Goal: Check status: Check status

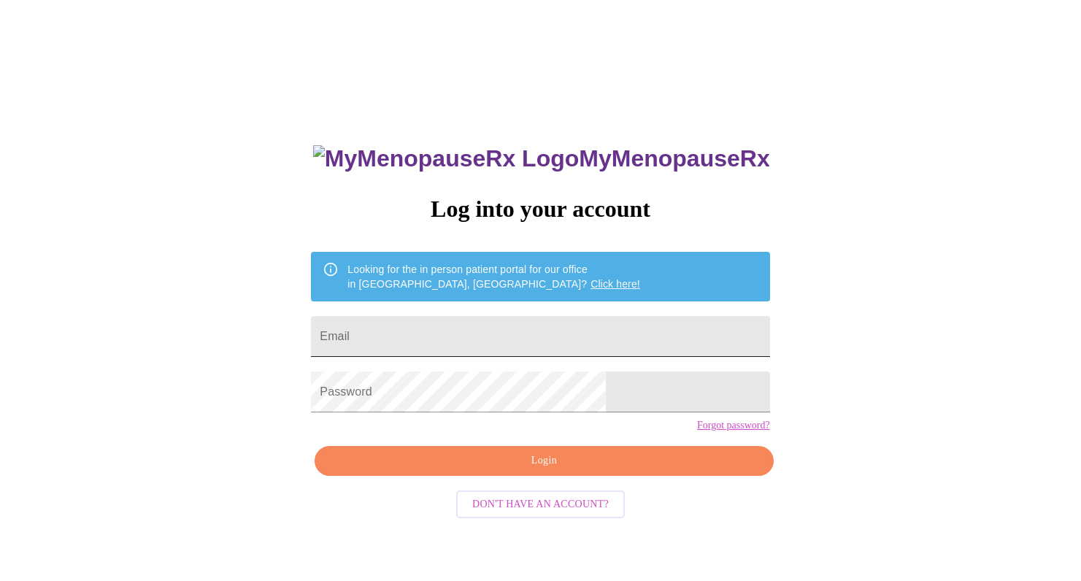
click at [591, 331] on input "Email" at bounding box center [540, 336] width 458 height 41
click at [487, 331] on input "Email" at bounding box center [540, 336] width 458 height 41
type input "[PERSON_NAME][EMAIL_ADDRESS][PERSON_NAME][DOMAIN_NAME]"
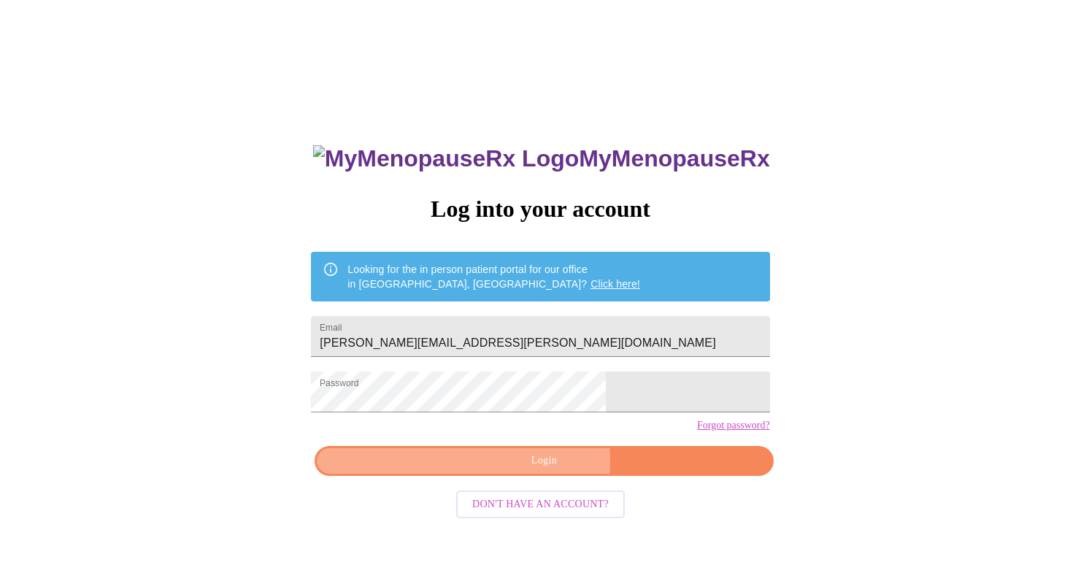
click at [517, 470] on span "Login" at bounding box center [543, 461] width 425 height 18
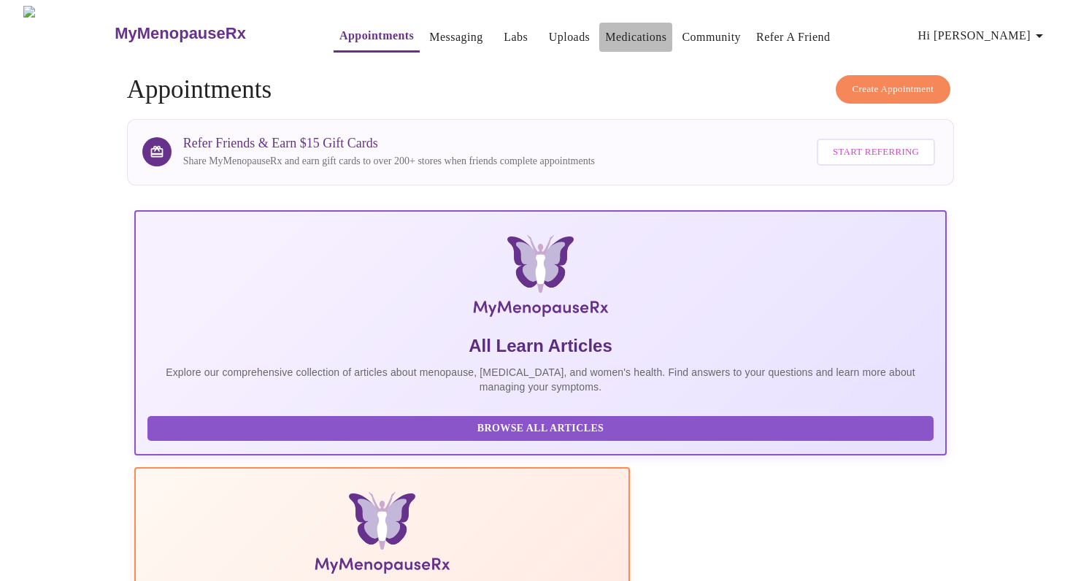
click at [610, 37] on link "Medications" at bounding box center [635, 37] width 61 height 20
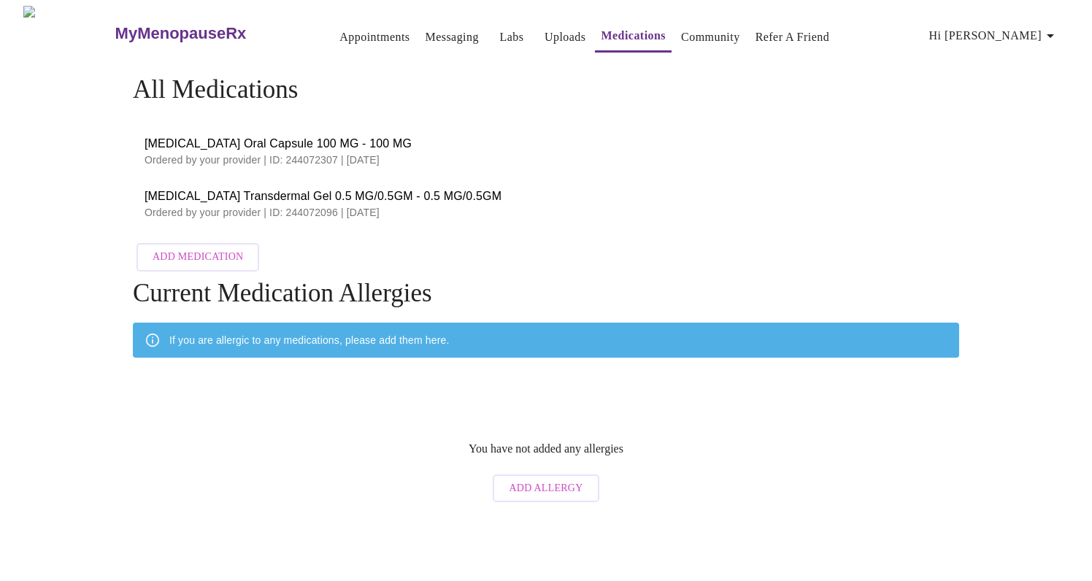
click at [215, 142] on span "[MEDICAL_DATA] Oral Capsule 100 MG - 100 MG" at bounding box center [545, 144] width 803 height 18
click at [240, 207] on p "Ordered by your provider | ID: 244072096 | [DATE]" at bounding box center [545, 212] width 803 height 15
click at [320, 194] on span "[MEDICAL_DATA] Transdermal Gel 0.5 MG/0.5GM - 0.5 MG/0.5GM" at bounding box center [545, 197] width 803 height 18
click at [236, 146] on span "[MEDICAL_DATA] Oral Capsule 100 MG - 100 MG" at bounding box center [545, 144] width 803 height 18
click at [251, 207] on p "Ordered by your provider | ID: 244072096 | [DATE]" at bounding box center [545, 212] width 803 height 15
